Goal: Contribute content: Add original content to the website for others to see

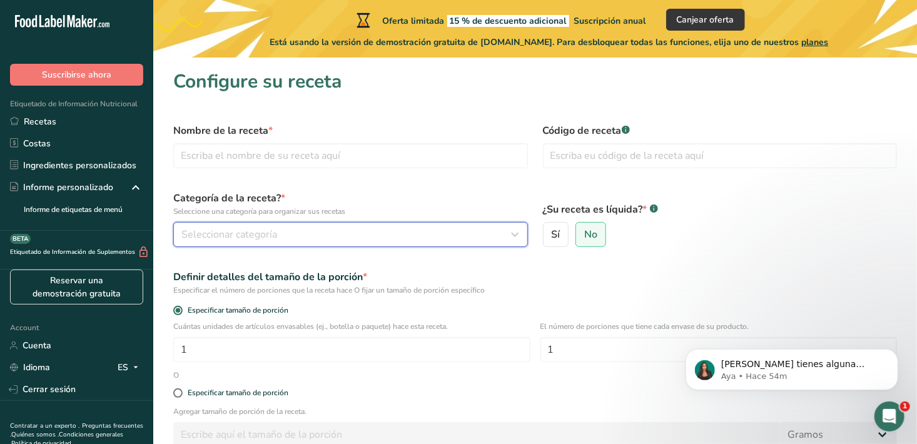
click at [281, 233] on div "Seleccionar categoría" at bounding box center [346, 234] width 331 height 15
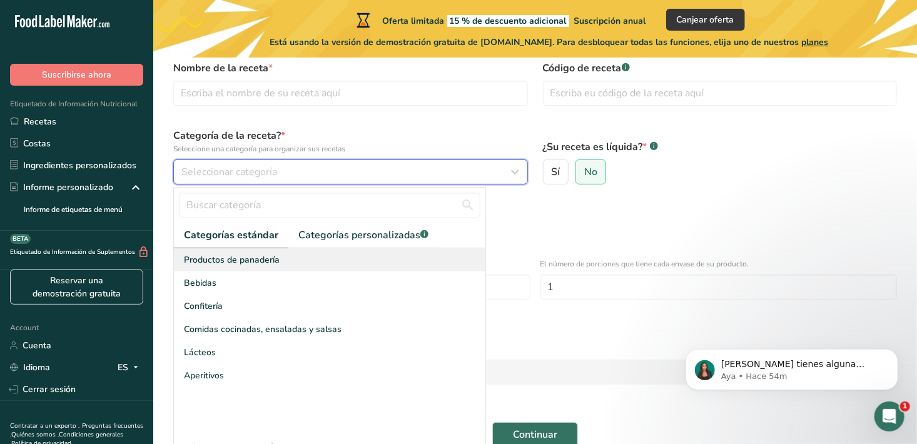
scroll to position [125, 0]
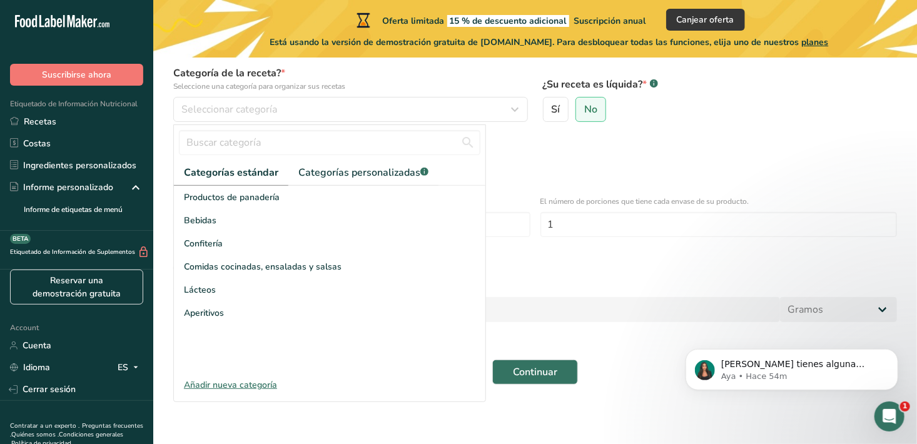
click at [251, 385] on div "Añadir nueva categoría" at bounding box center [329, 384] width 311 height 13
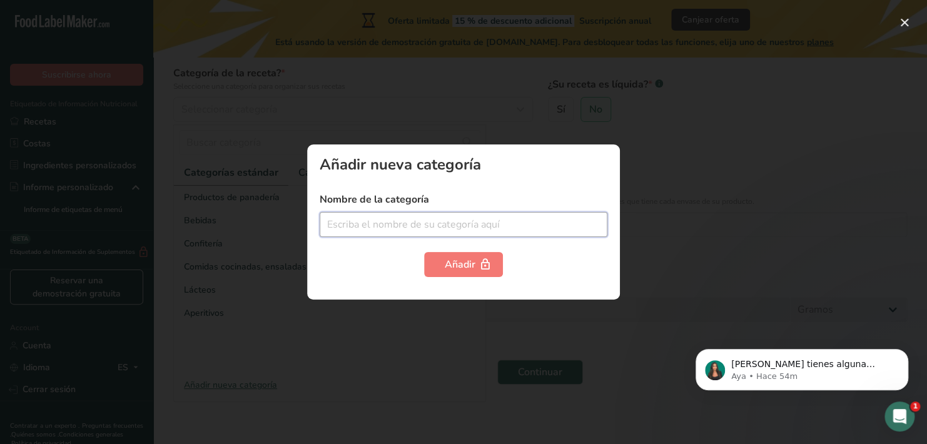
click at [351, 224] on input "text" at bounding box center [464, 224] width 288 height 25
click at [468, 308] on div at bounding box center [463, 222] width 927 height 444
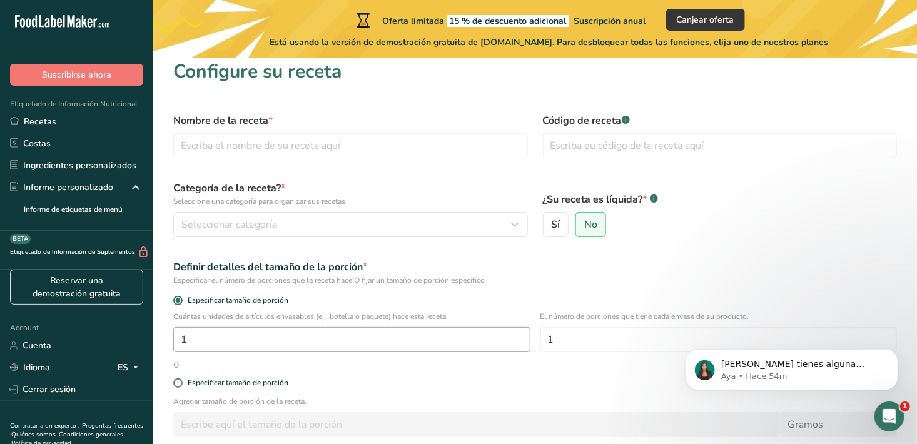
scroll to position [0, 0]
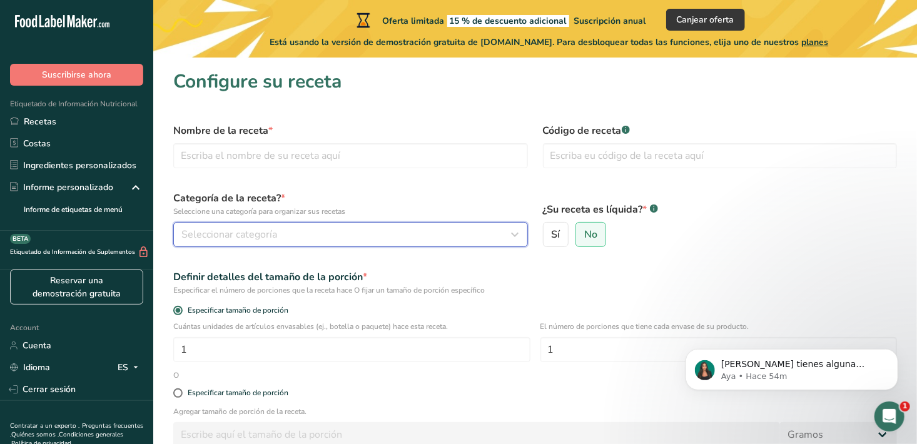
click at [315, 226] on button "Seleccionar categoría" at bounding box center [350, 234] width 355 height 25
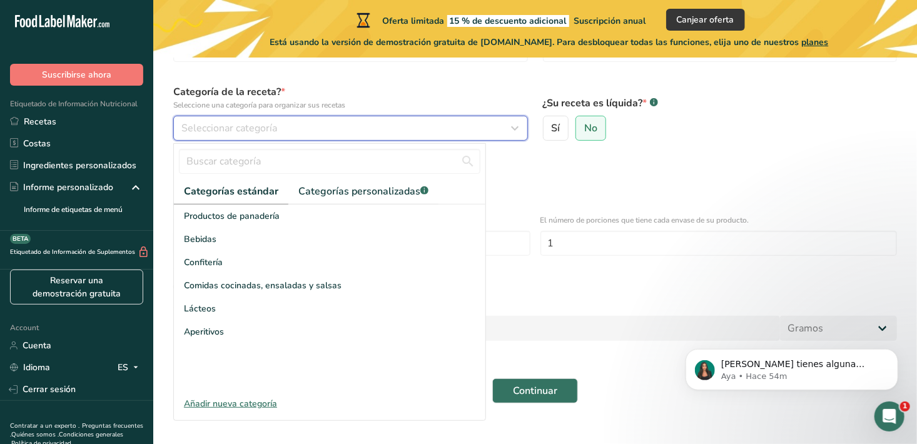
scroll to position [125, 0]
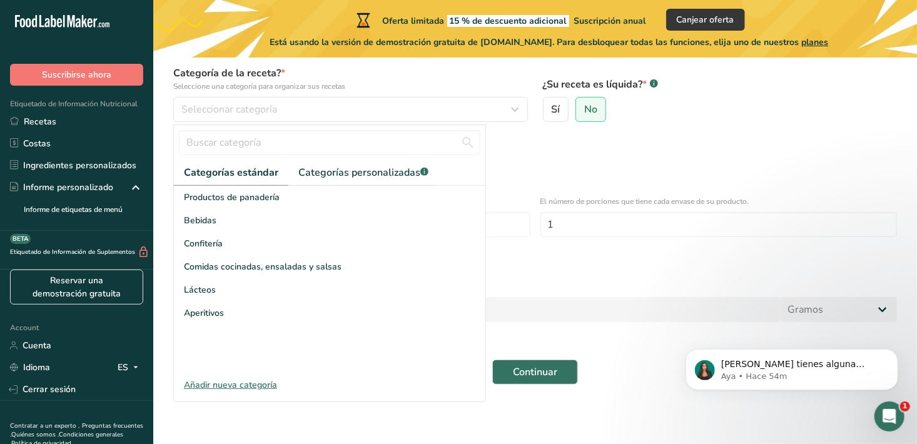
click at [218, 381] on div "Añadir nueva categoría" at bounding box center [329, 384] width 311 height 13
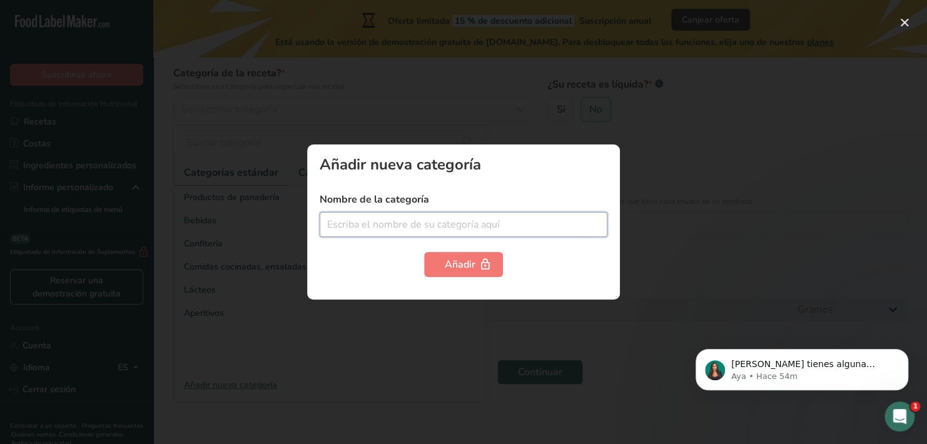
click at [463, 219] on input "text" at bounding box center [464, 224] width 288 height 25
click at [285, 290] on div at bounding box center [463, 222] width 927 height 444
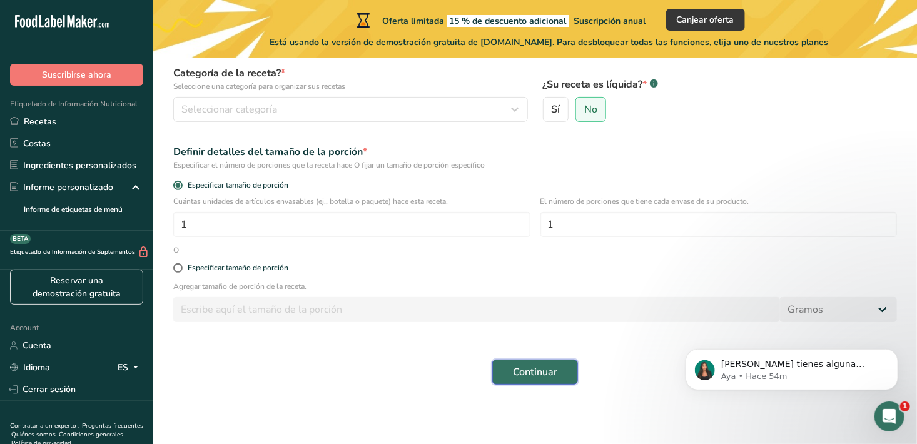
click at [516, 374] on span "Continuar" at bounding box center [535, 372] width 44 height 15
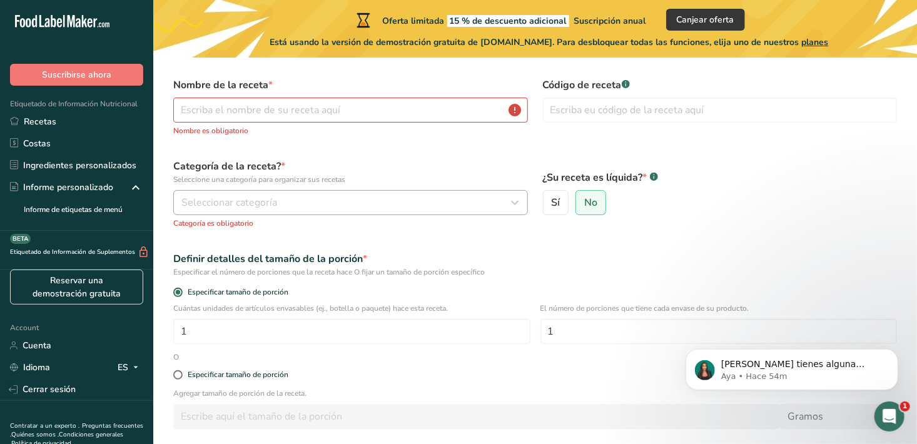
scroll to position [0, 0]
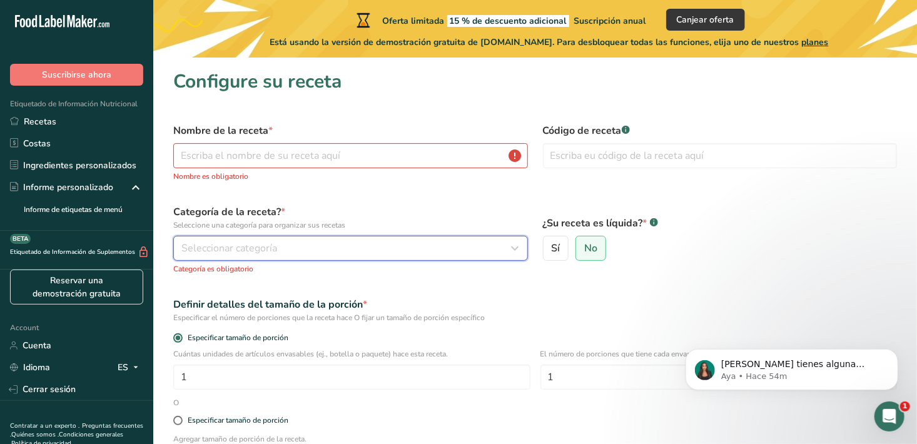
click at [334, 247] on div "Seleccionar categoría" at bounding box center [346, 248] width 331 height 15
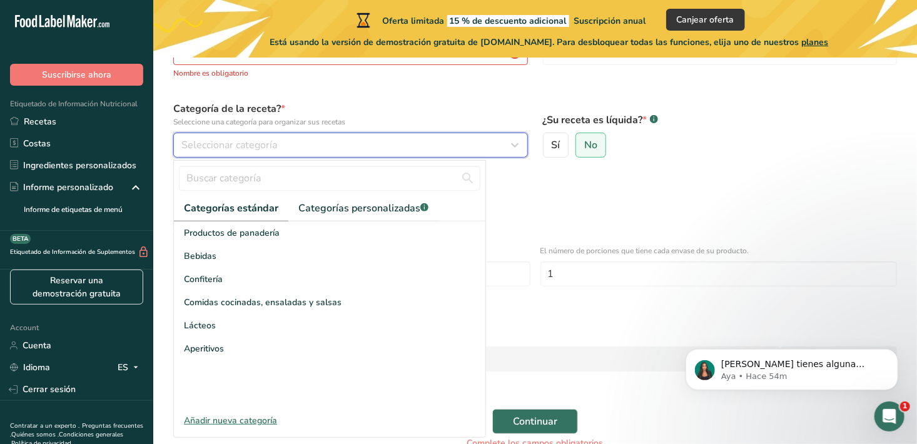
scroll to position [125, 0]
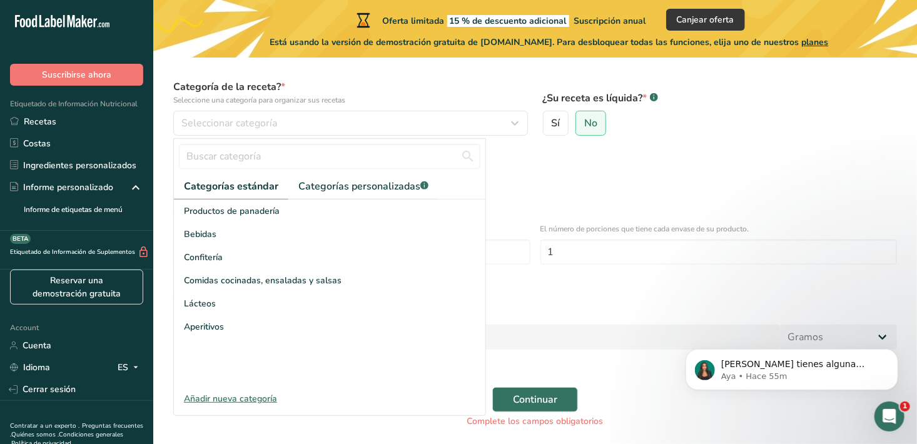
click at [552, 305] on div "Especificar tamaño de porción" at bounding box center [535, 295] width 739 height 25
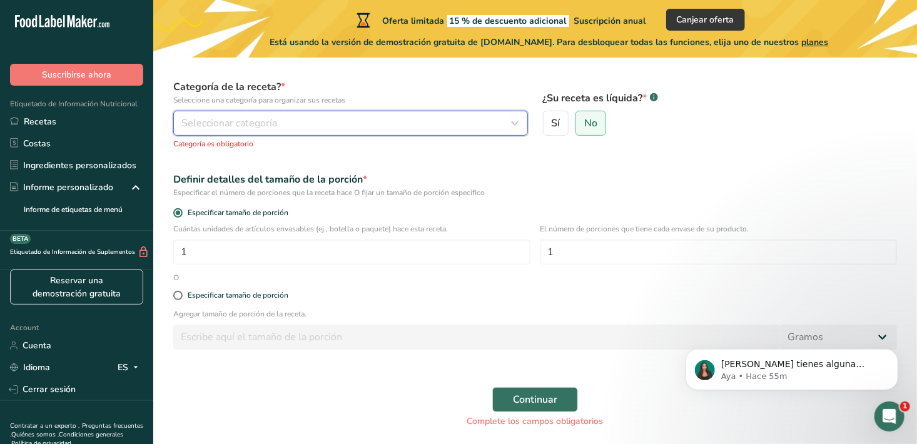
click at [272, 128] on span "Seleccionar categoría" at bounding box center [229, 123] width 96 height 15
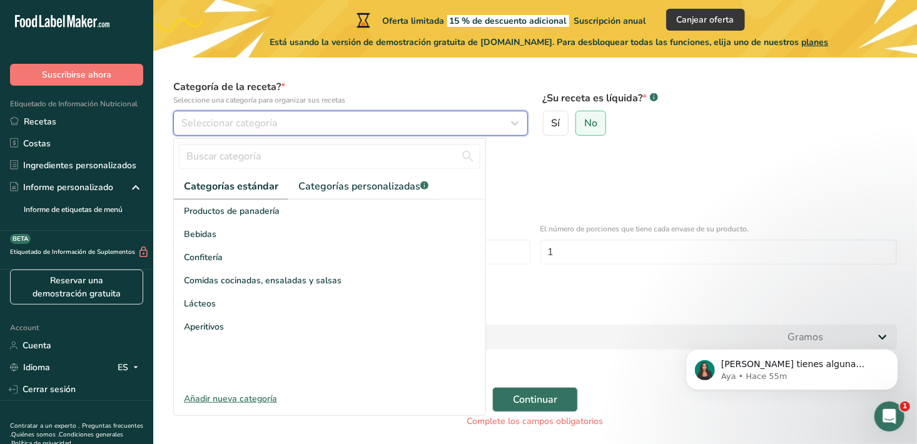
click at [268, 118] on span "Seleccionar categoría" at bounding box center [229, 123] width 96 height 15
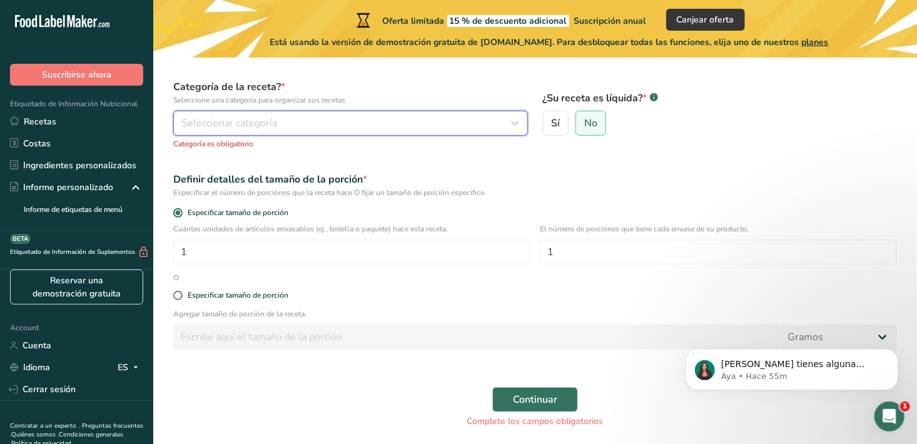
click at [246, 111] on button "Seleccionar categoría" at bounding box center [350, 123] width 355 height 25
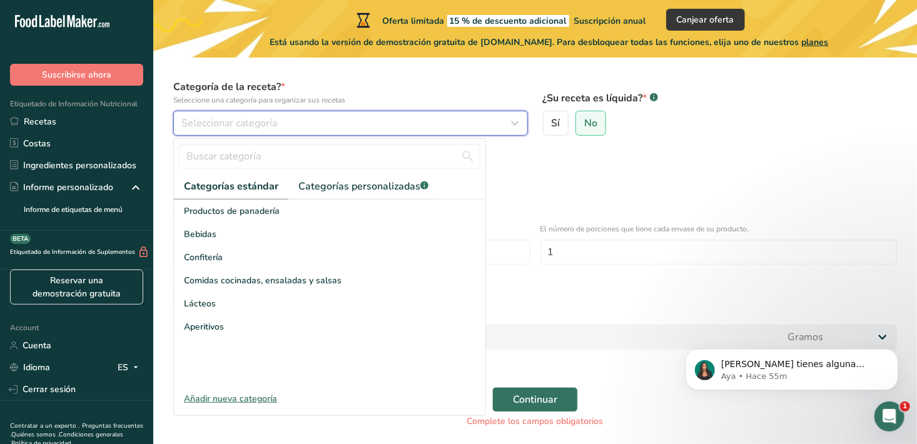
click at [285, 134] on button "Seleccionar categoría" at bounding box center [350, 123] width 355 height 25
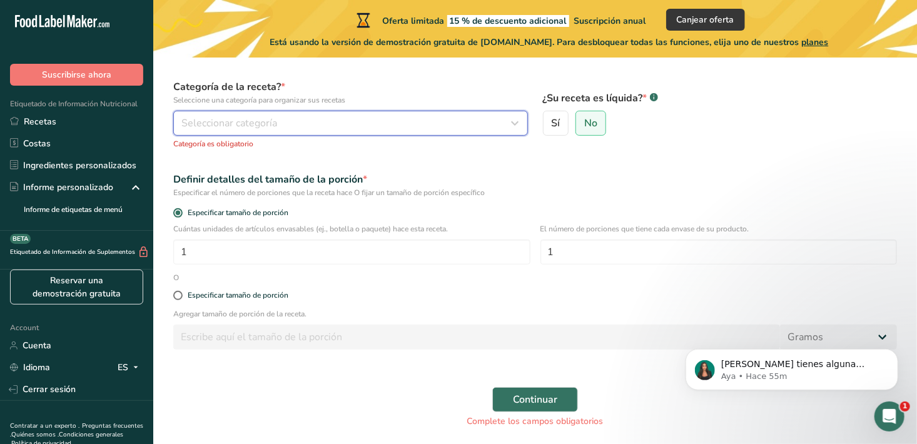
click at [276, 128] on div "Seleccionar categoría" at bounding box center [346, 123] width 331 height 15
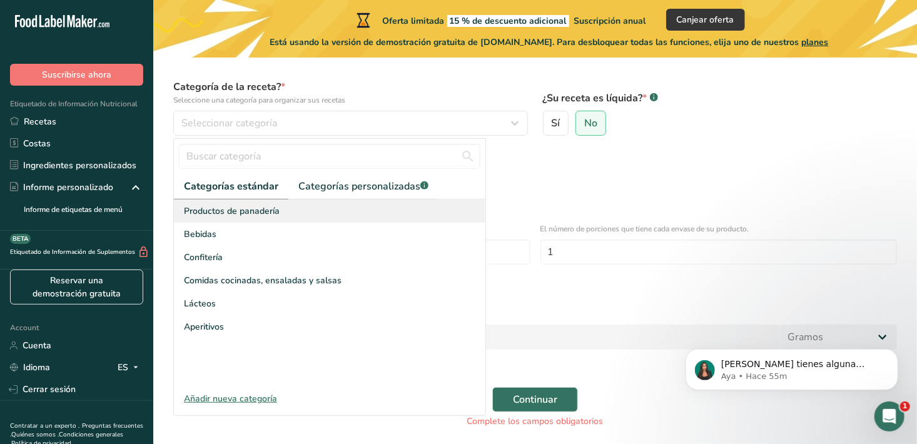
click at [256, 214] on span "Productos de panadería" at bounding box center [232, 210] width 96 height 13
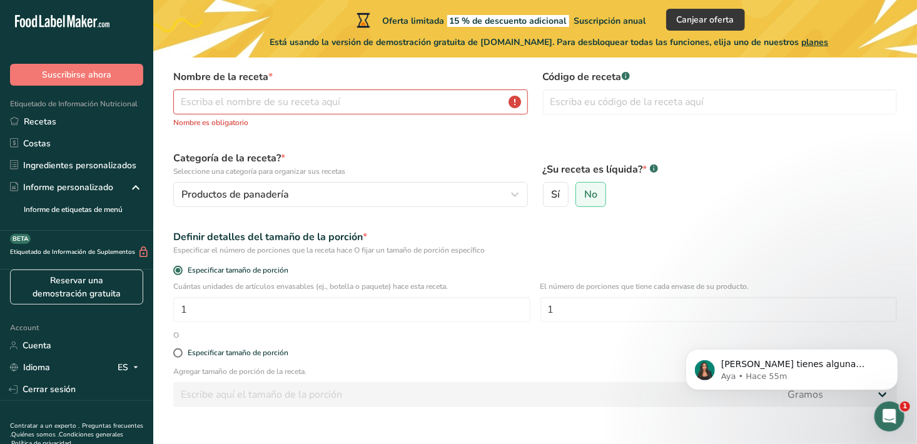
scroll to position [0, 0]
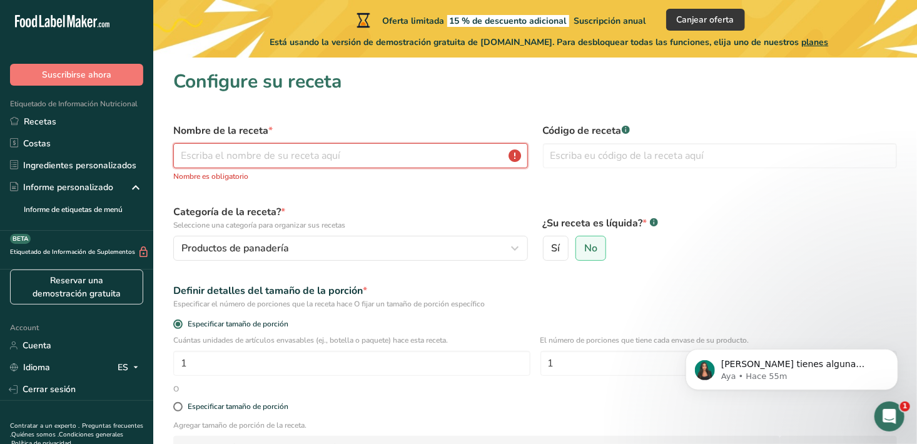
click at [262, 164] on input "text" at bounding box center [350, 155] width 355 height 25
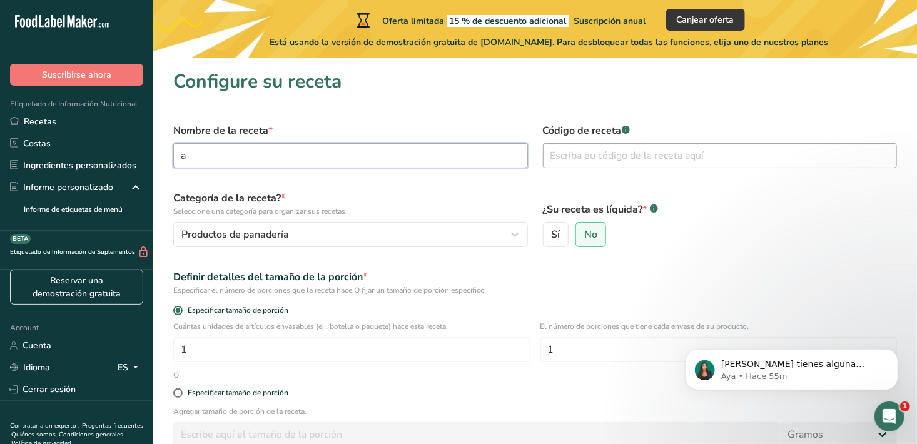
type input "a"
click at [598, 162] on input "text" at bounding box center [720, 155] width 355 height 25
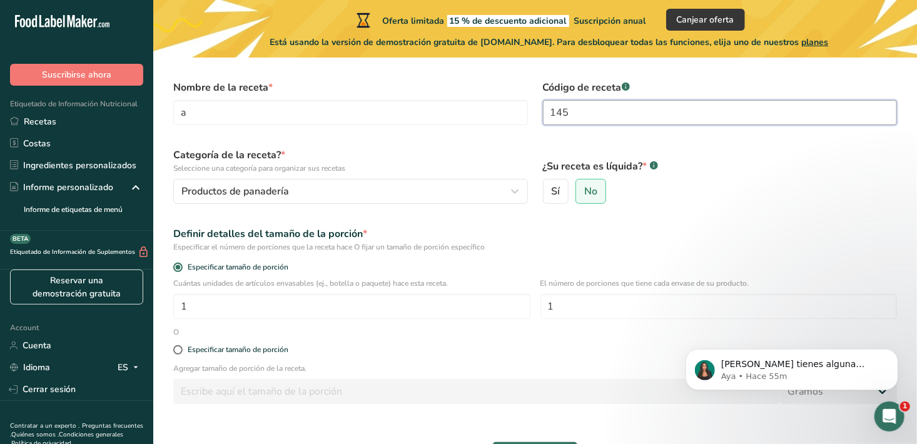
scroll to position [125, 0]
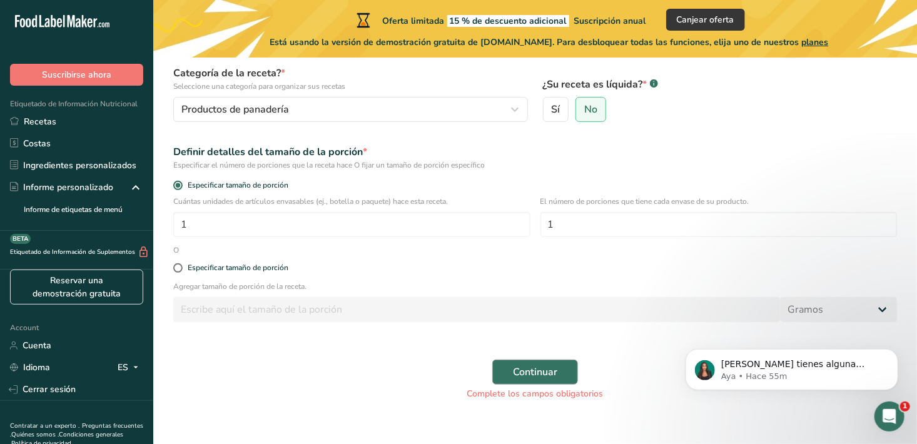
type input "145"
click at [547, 372] on span "Continuar" at bounding box center [535, 372] width 44 height 15
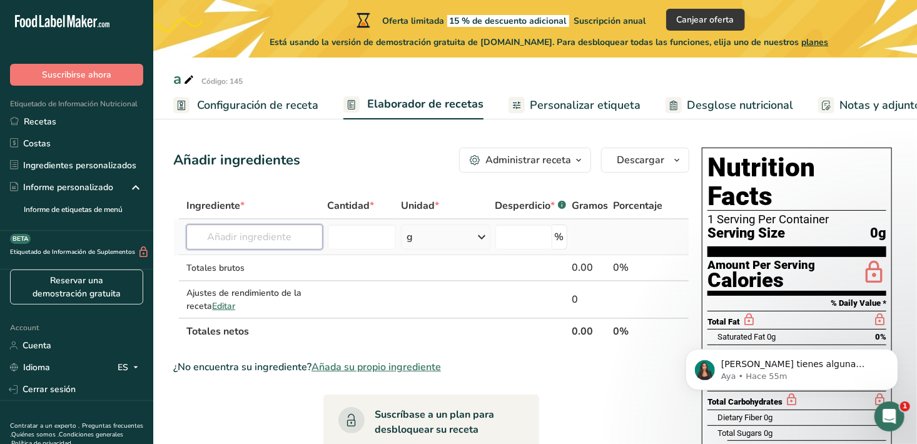
click at [261, 239] on input "text" at bounding box center [254, 236] width 136 height 25
click at [376, 236] on input "number" at bounding box center [362, 236] width 68 height 25
click at [461, 234] on div "g" at bounding box center [445, 236] width 89 height 25
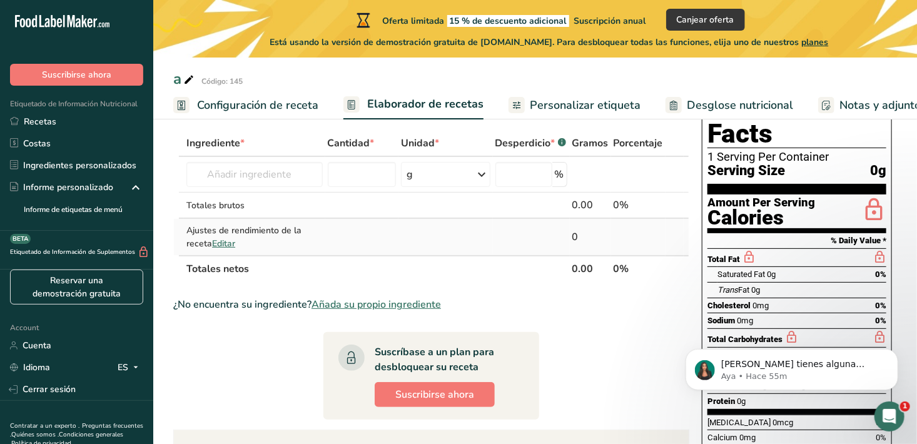
scroll to position [63, 0]
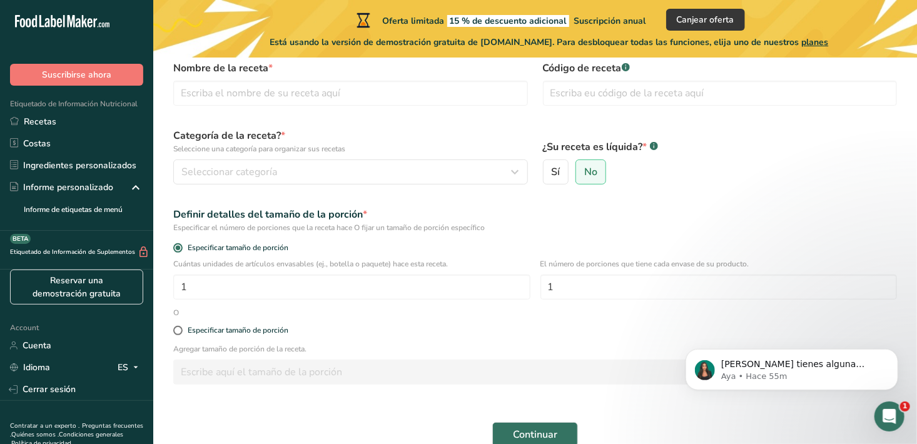
scroll to position [125, 0]
